Goal: Complete application form

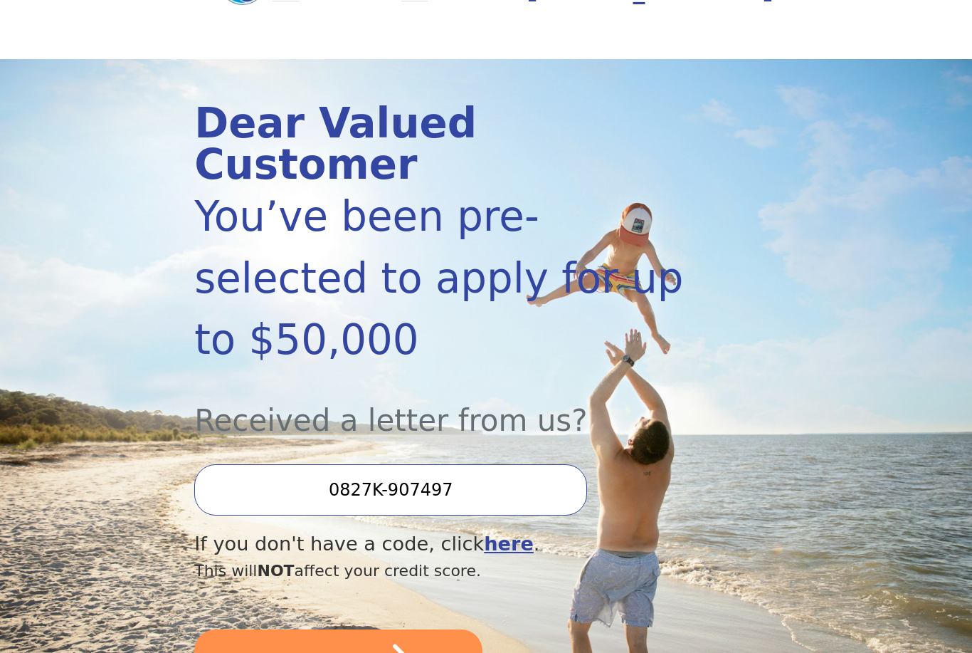
scroll to position [117, 0]
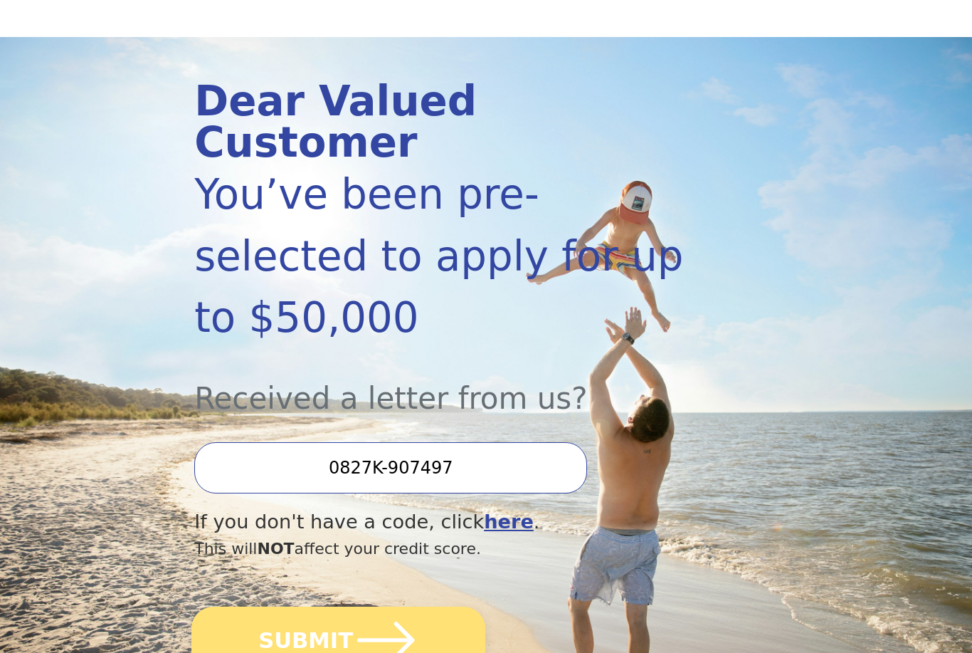
click at [374, 607] on icon "submit" at bounding box center [385, 639] width 65 height 65
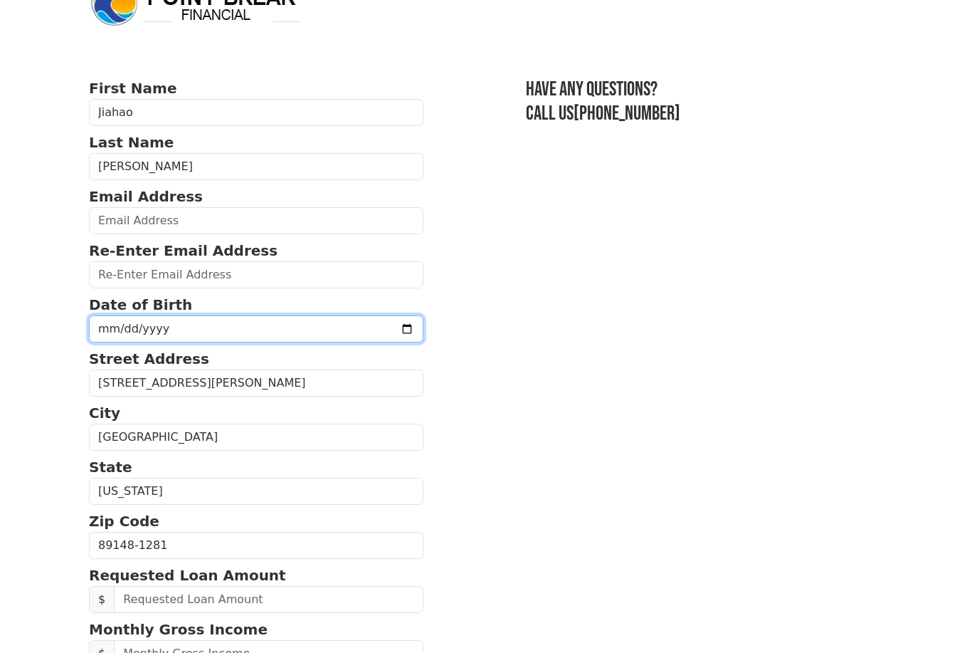
click at [226, 325] on input "2025-09-24" at bounding box center [256, 329] width 335 height 27
click at [336, 336] on input "1999-05-24" at bounding box center [256, 328] width 335 height 27
type input "1999-05-30"
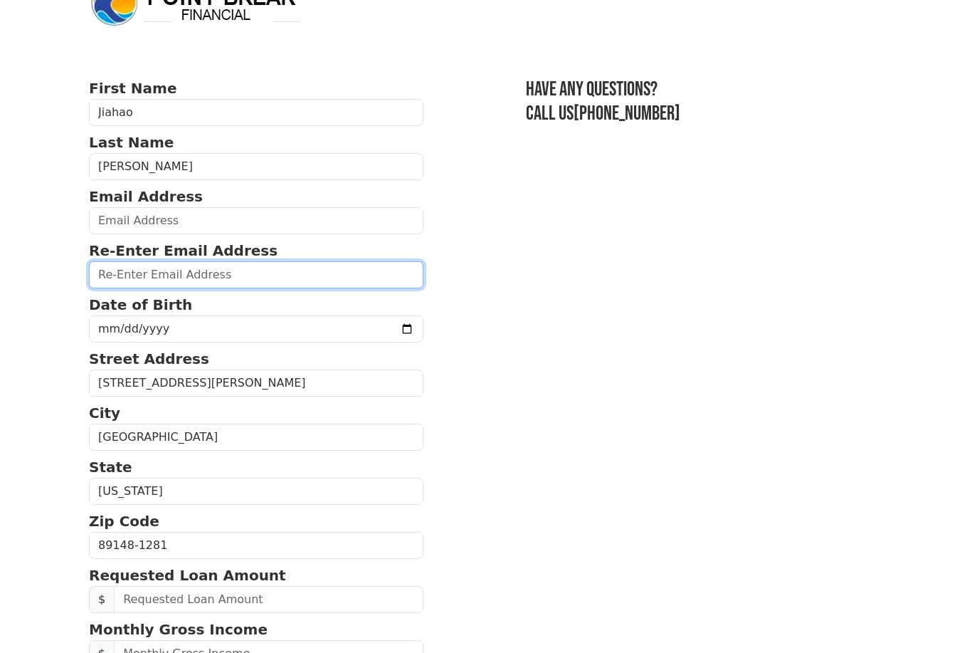
click at [298, 275] on input "email" at bounding box center [256, 274] width 335 height 27
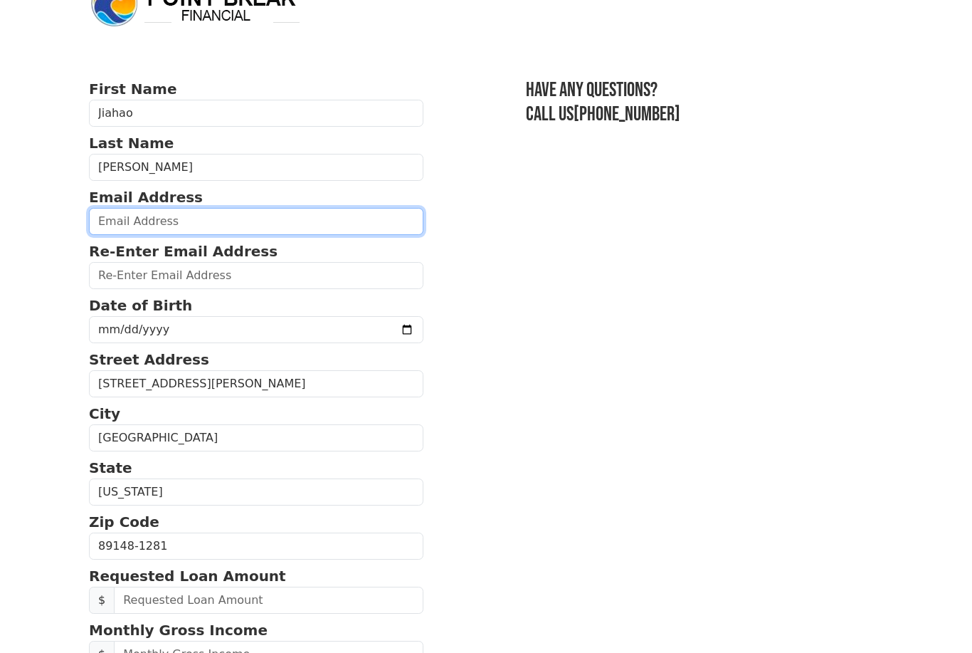
click at [262, 221] on input "email" at bounding box center [256, 221] width 335 height 27
type input "jiahaowang0530@yahoo.com"
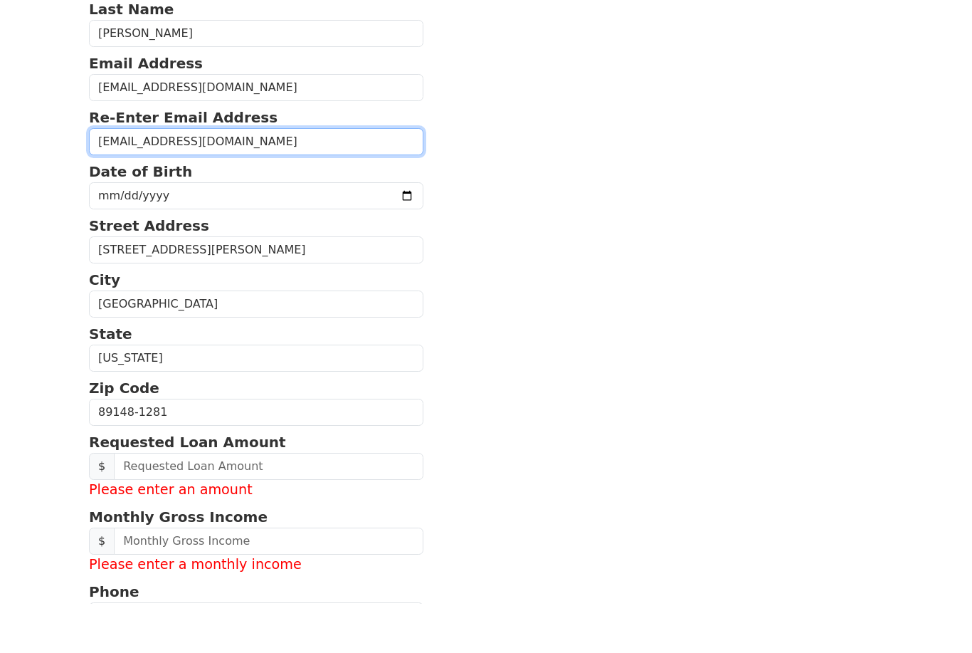
scroll to position [125, 0]
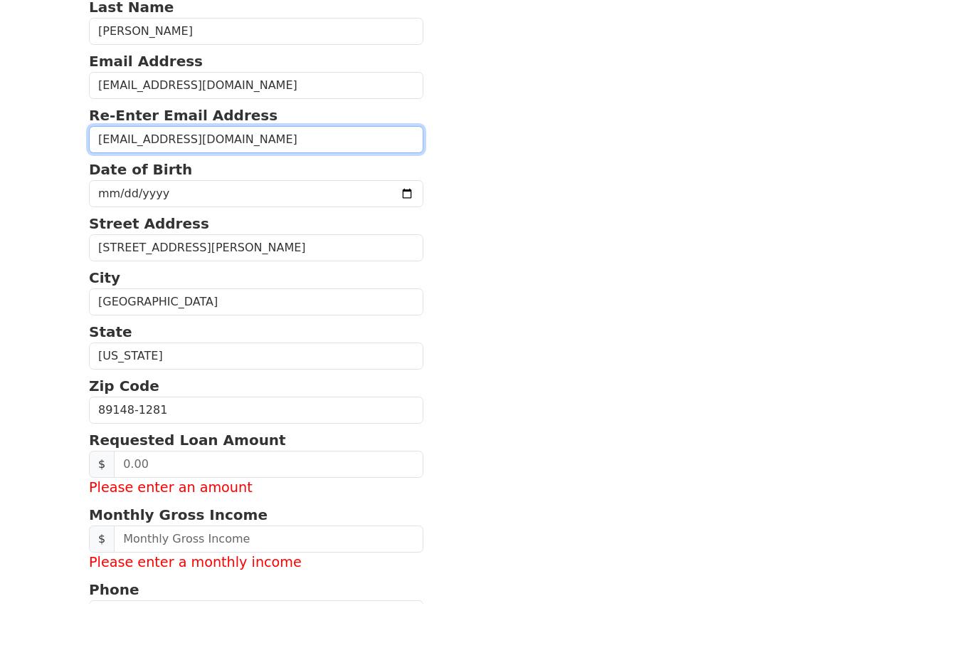
type input "jiahaowang0530@yahoo.com"
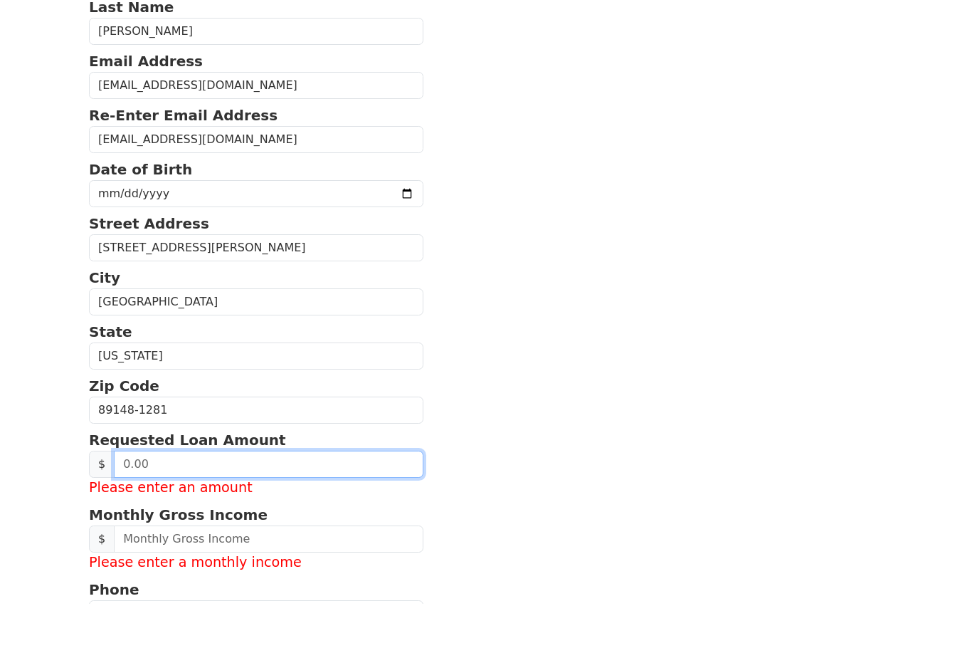
click at [206, 500] on input "text" at bounding box center [269, 513] width 310 height 27
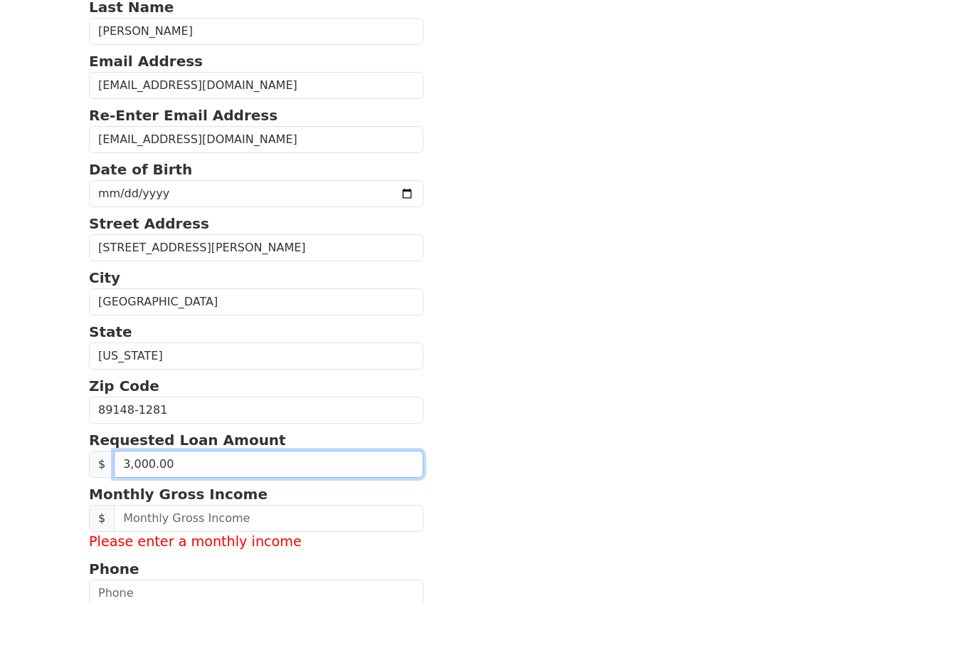
type input "30,000.00"
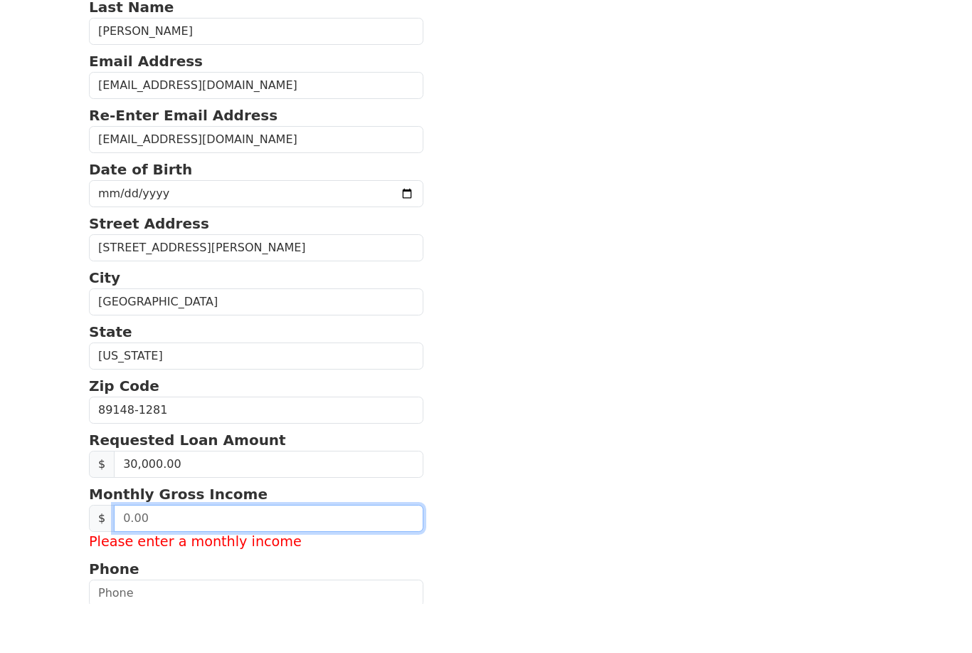
click at [194, 554] on input "text" at bounding box center [269, 567] width 310 height 27
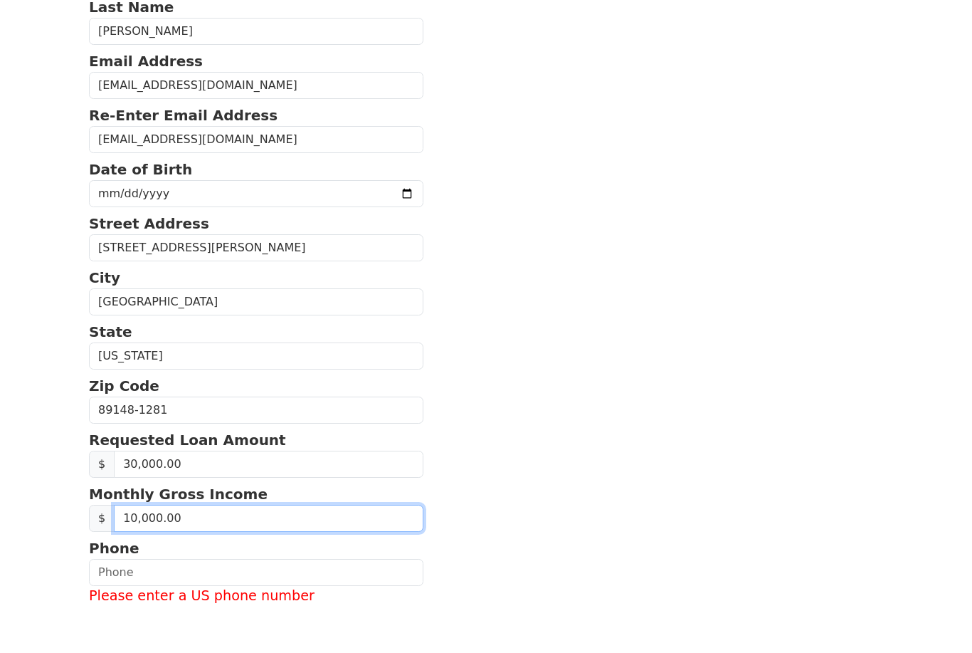
type input "100,000.00"
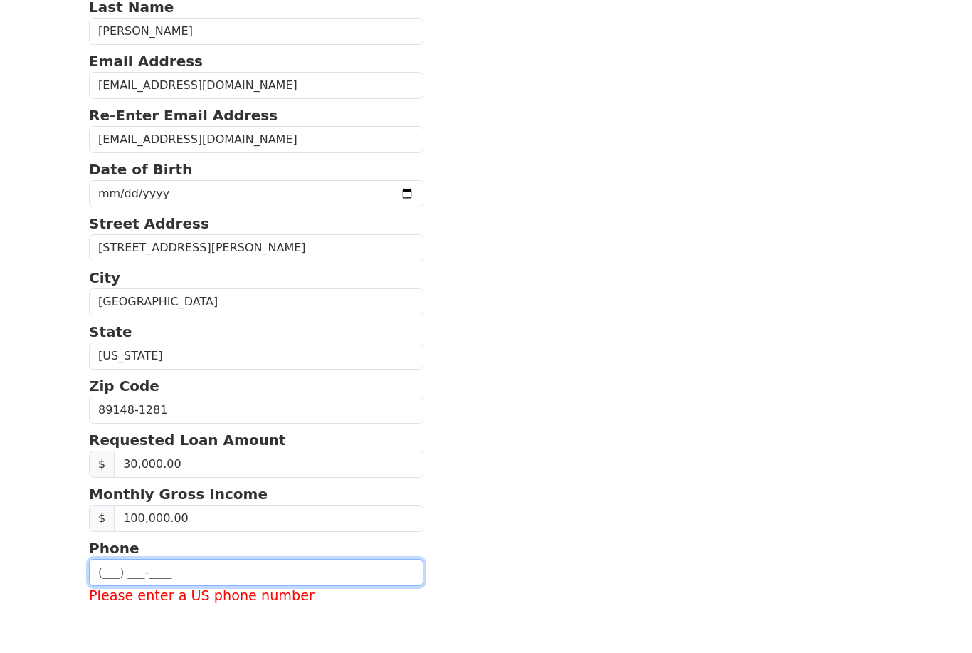
click at [155, 608] on input "text" at bounding box center [256, 621] width 335 height 27
type input "(702) 971-7750"
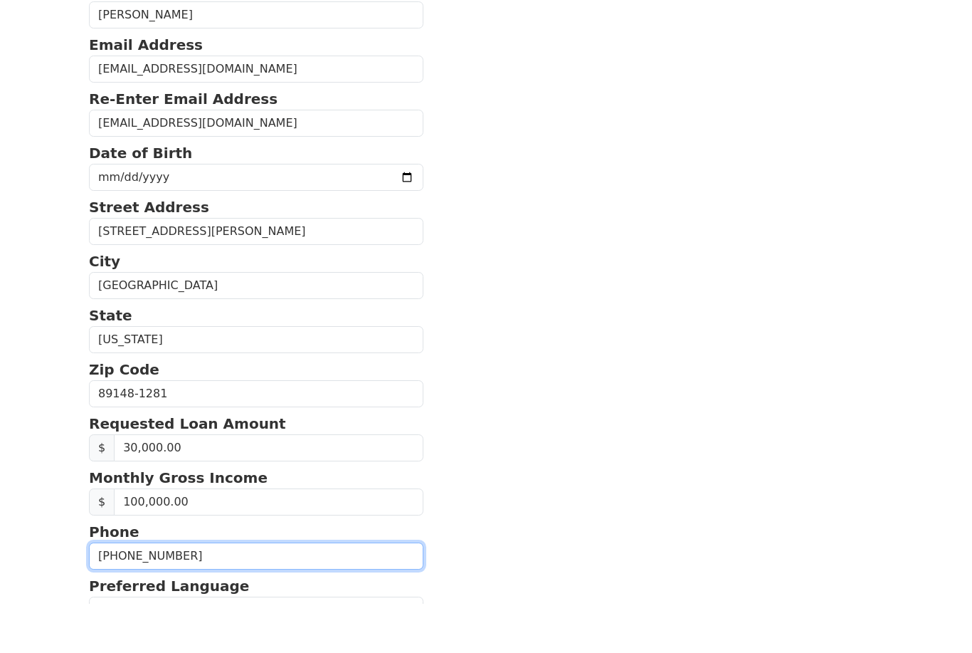
scroll to position [181, 0]
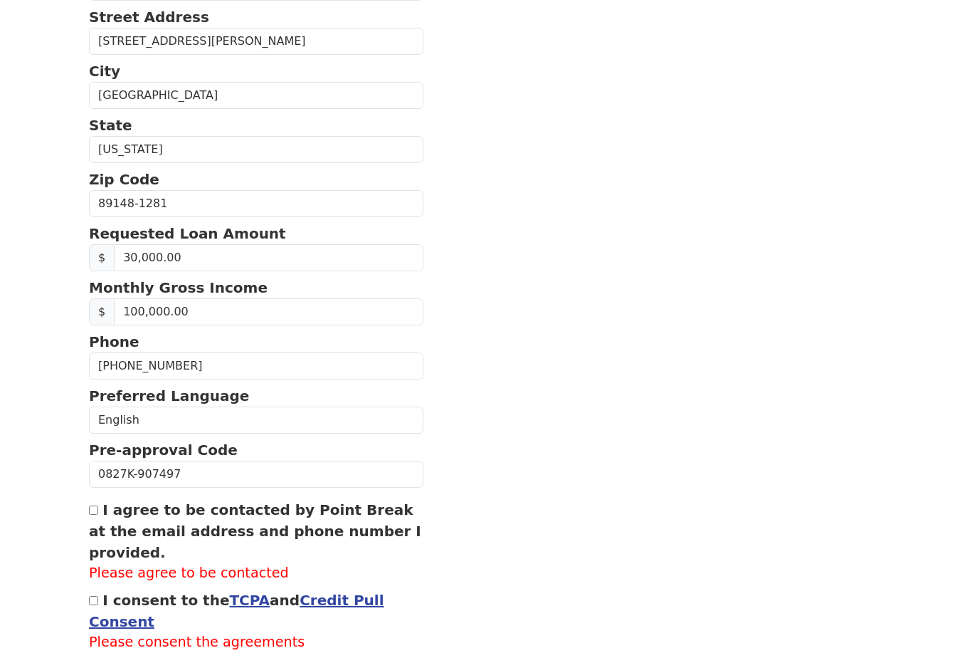
click at [100, 527] on label "I agree to be contacted by Point Break at the email address and phone number I …" at bounding box center [255, 532] width 332 height 60
click at [98, 515] on input "I agree to be contacted by Point Break at the email address and phone number I …" at bounding box center [93, 510] width 9 height 9
checkbox input "true"
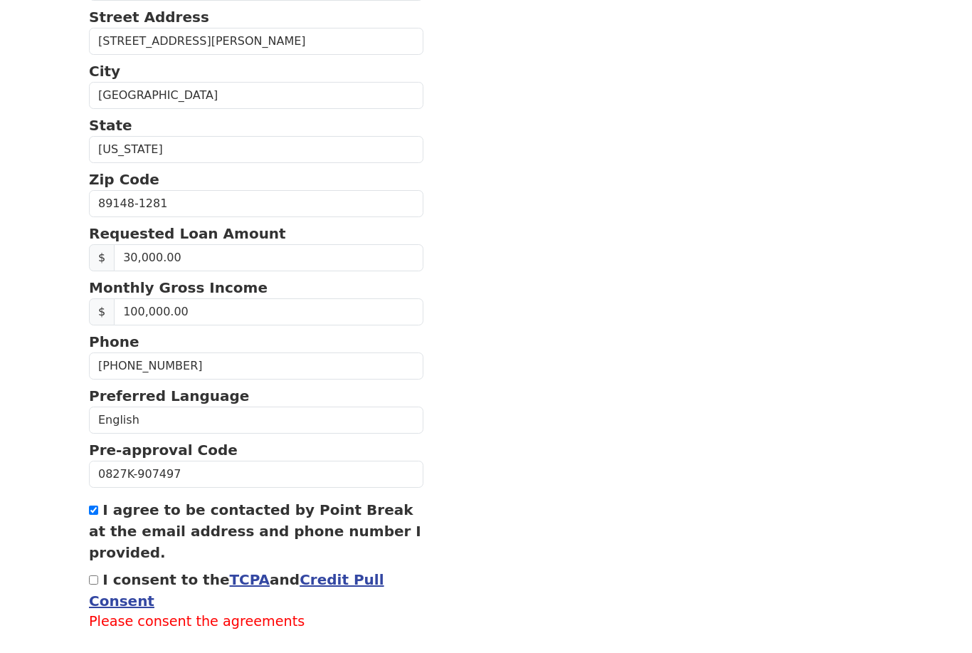
click at [92, 575] on input "I consent to the TCPA and Credit Pull Consent" at bounding box center [93, 579] width 9 height 9
checkbox input "true"
click at [106, 652] on button "Continue" at bounding box center [124, 652] width 70 height 27
